Goal: Information Seeking & Learning: Learn about a topic

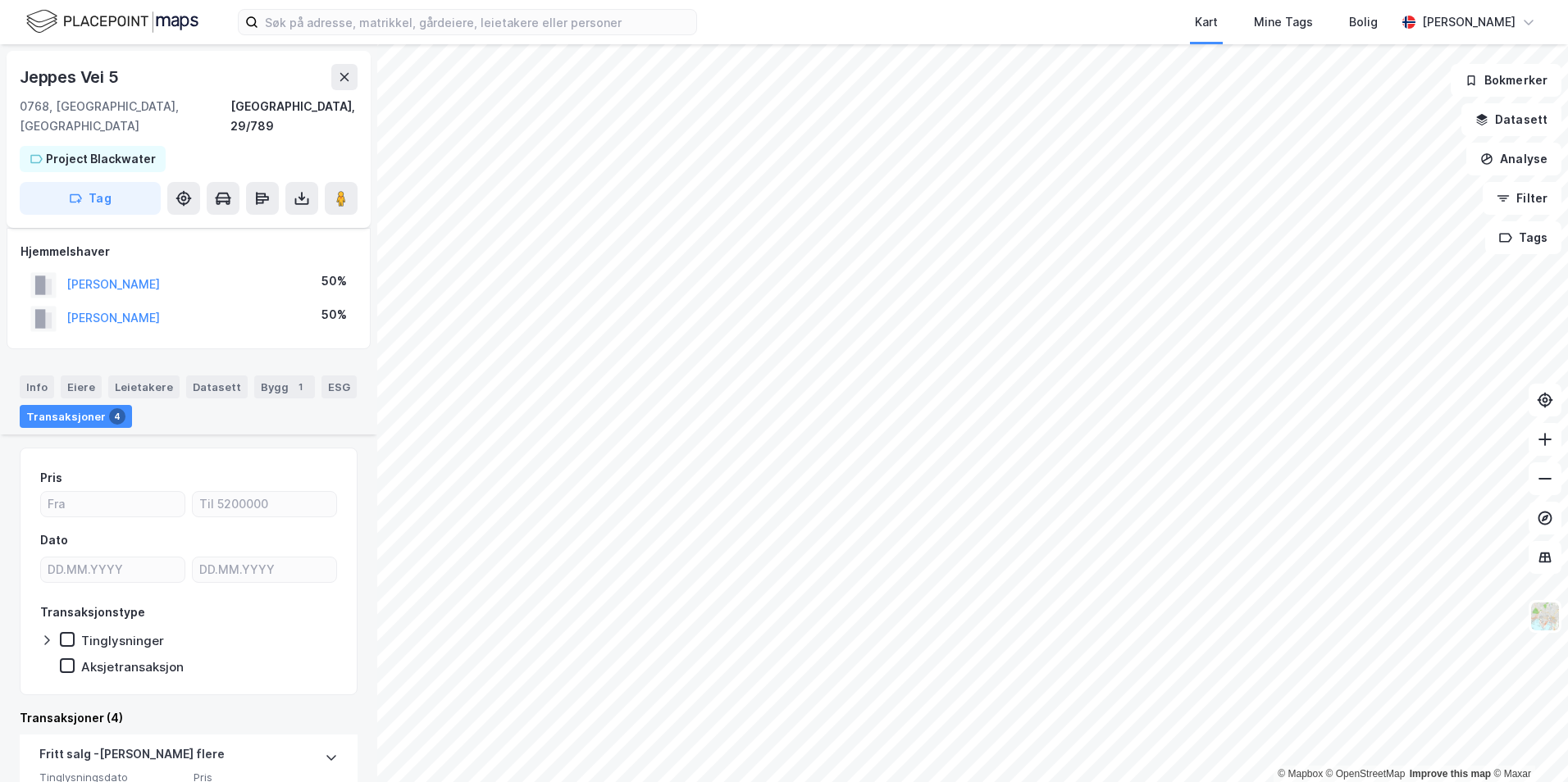
scroll to position [246, 0]
